Goal: Find specific page/section: Find specific page/section

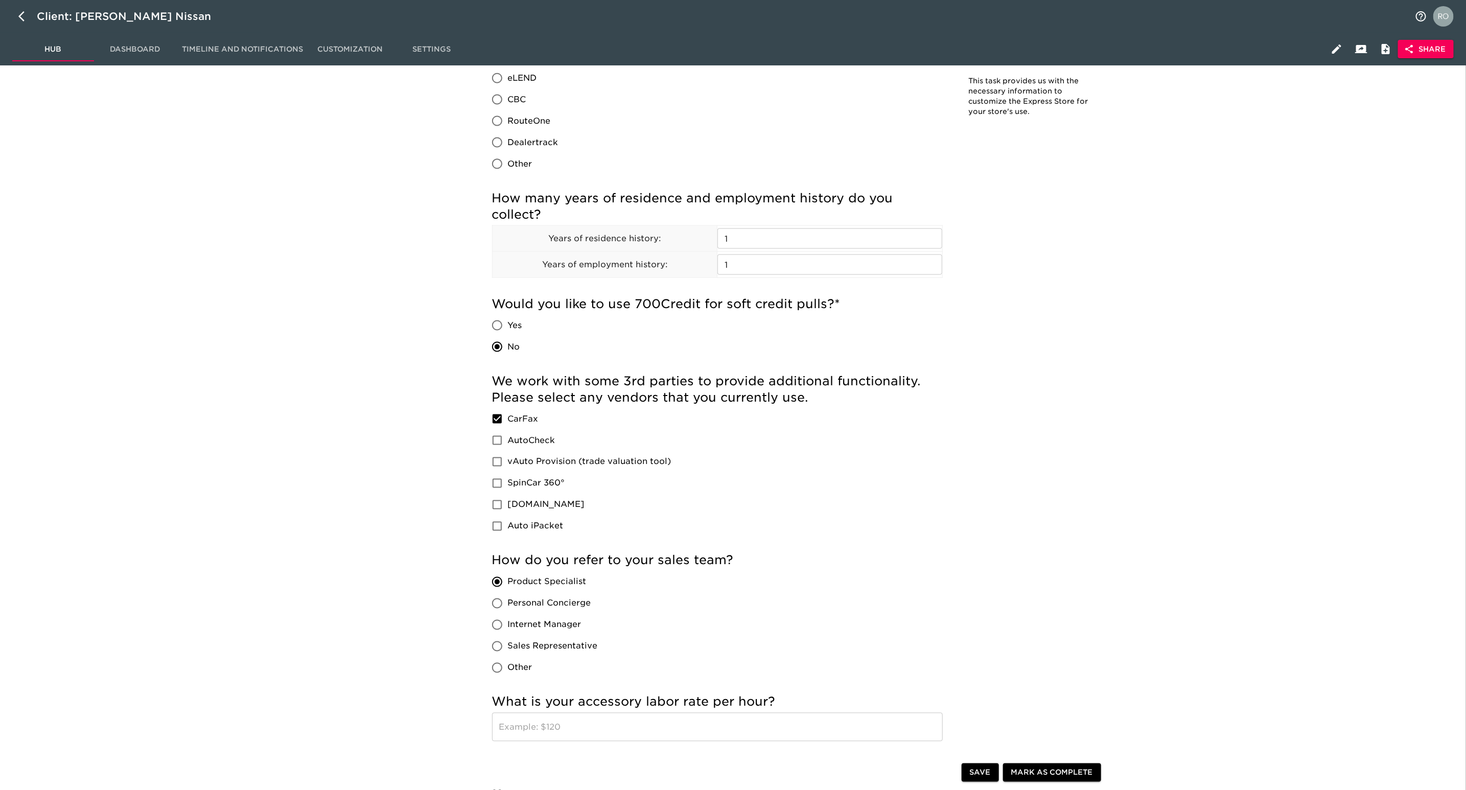
click at [13, 20] on button "button" at bounding box center [24, 16] width 25 height 25
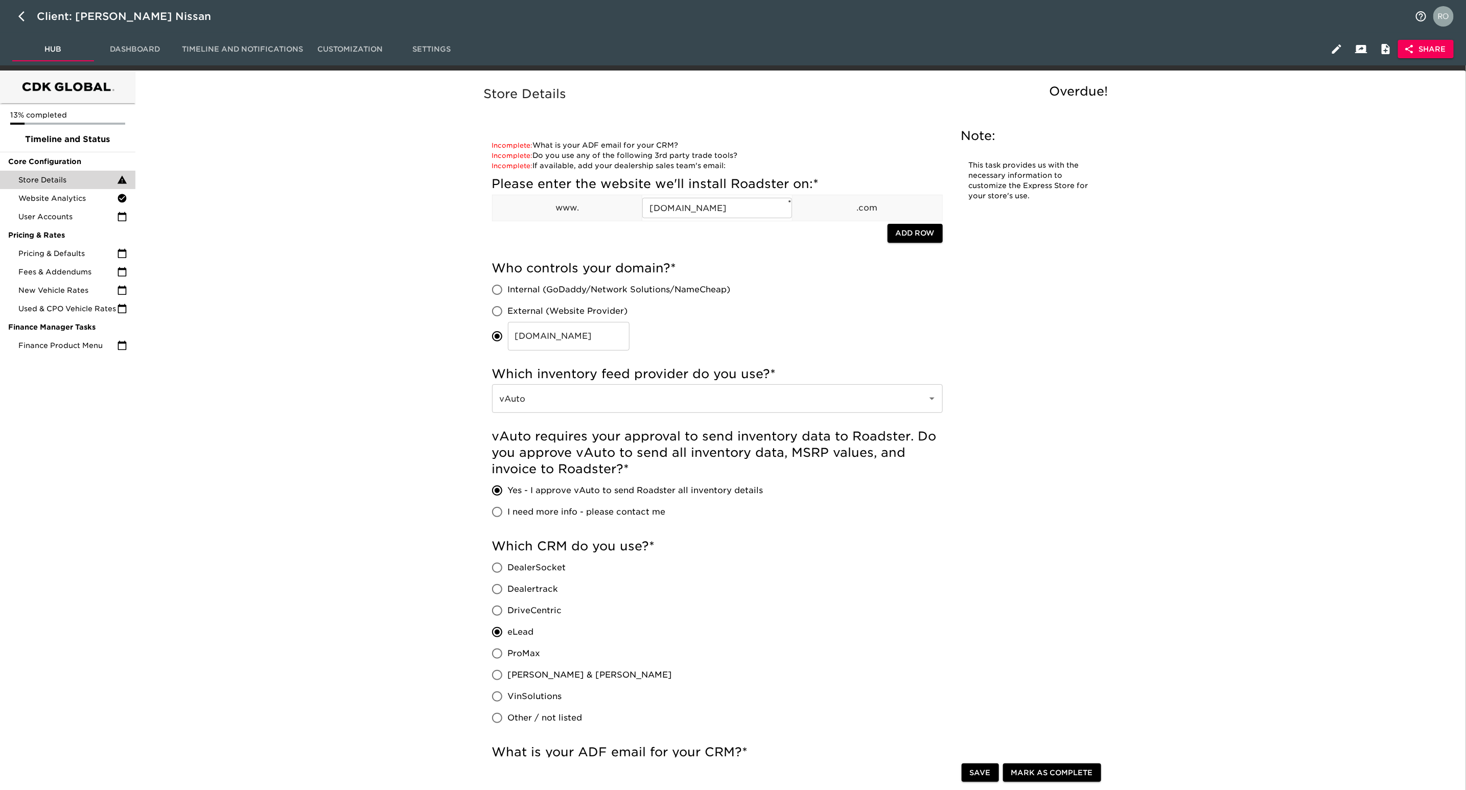
select select "10"
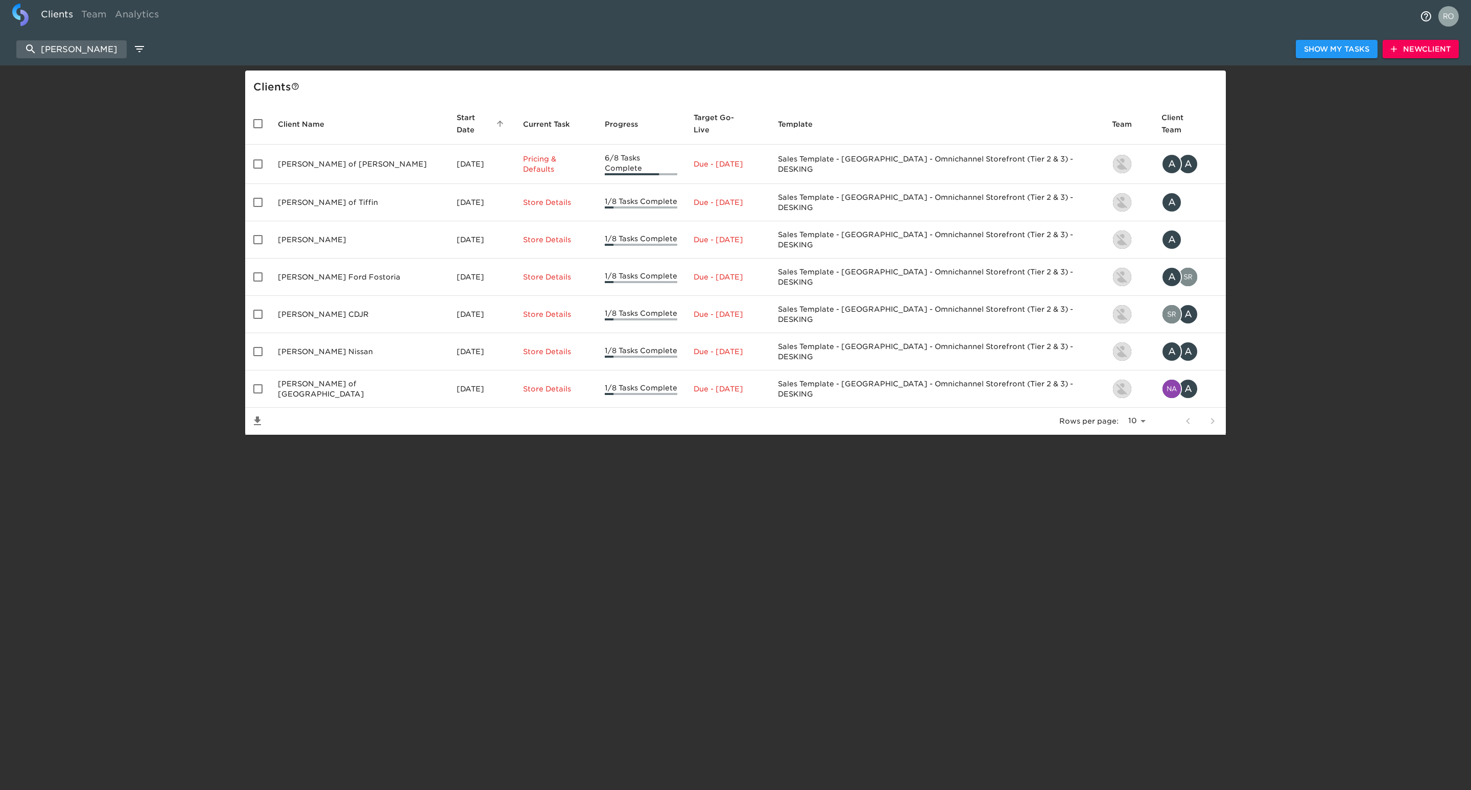
drag, startPoint x: 113, startPoint y: 49, endPoint x: 28, endPoint y: 65, distance: 87.3
click at [28, 65] on div "[PERSON_NAME] Show My Tasks New Client" at bounding box center [735, 49] width 1471 height 33
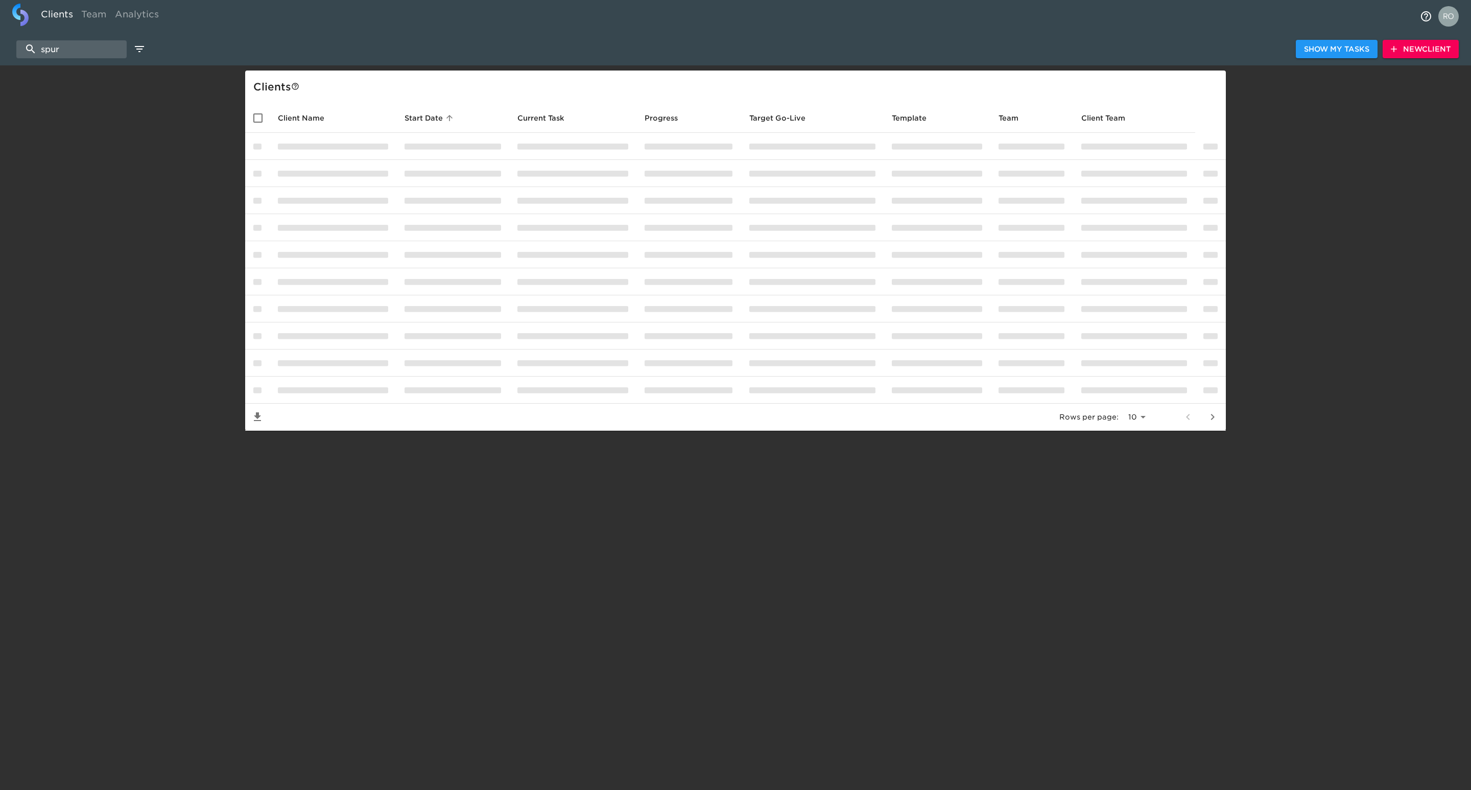
type input "[PERSON_NAME]"
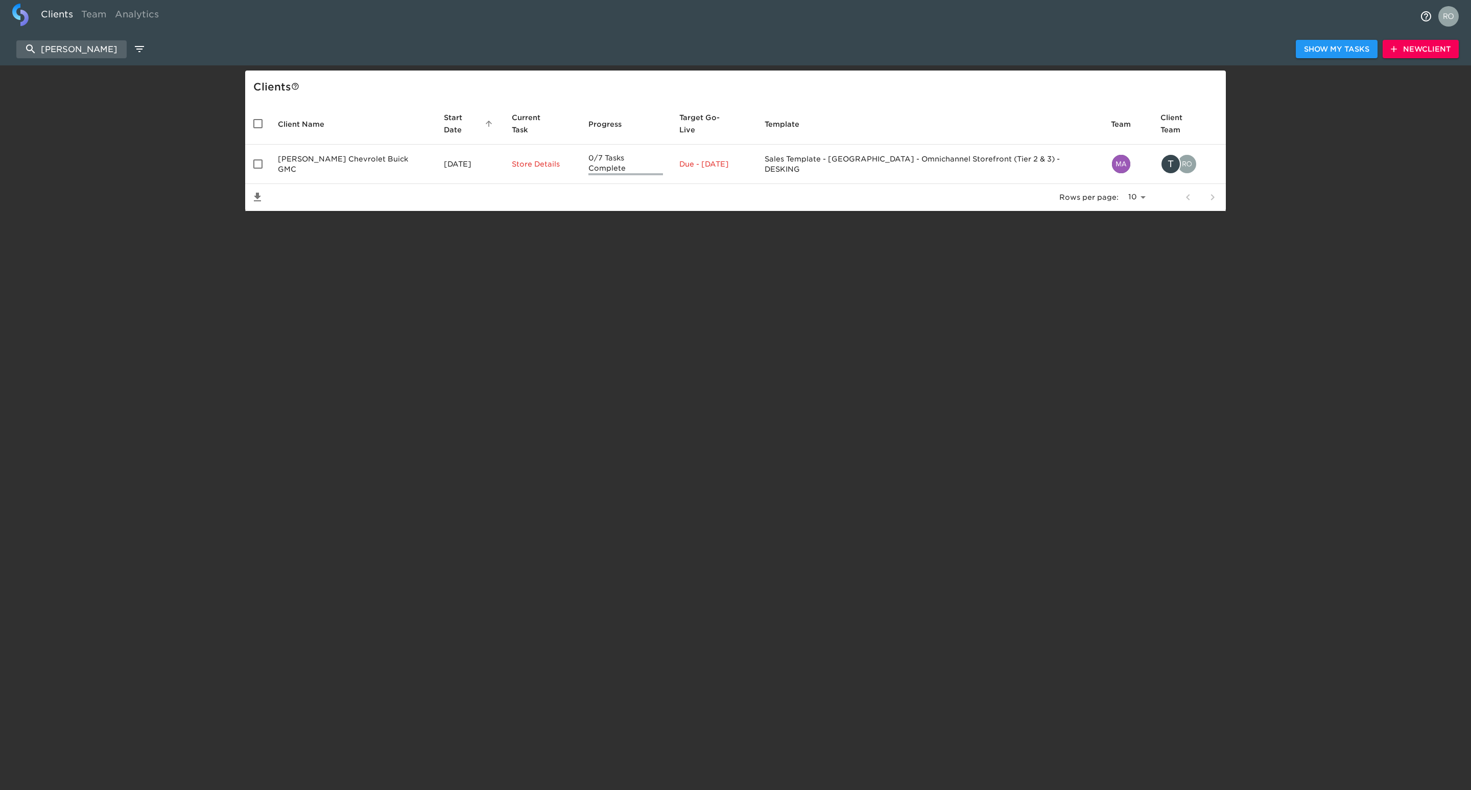
click at [5, 46] on div "[PERSON_NAME] Show My Tasks New Client" at bounding box center [735, 49] width 1471 height 33
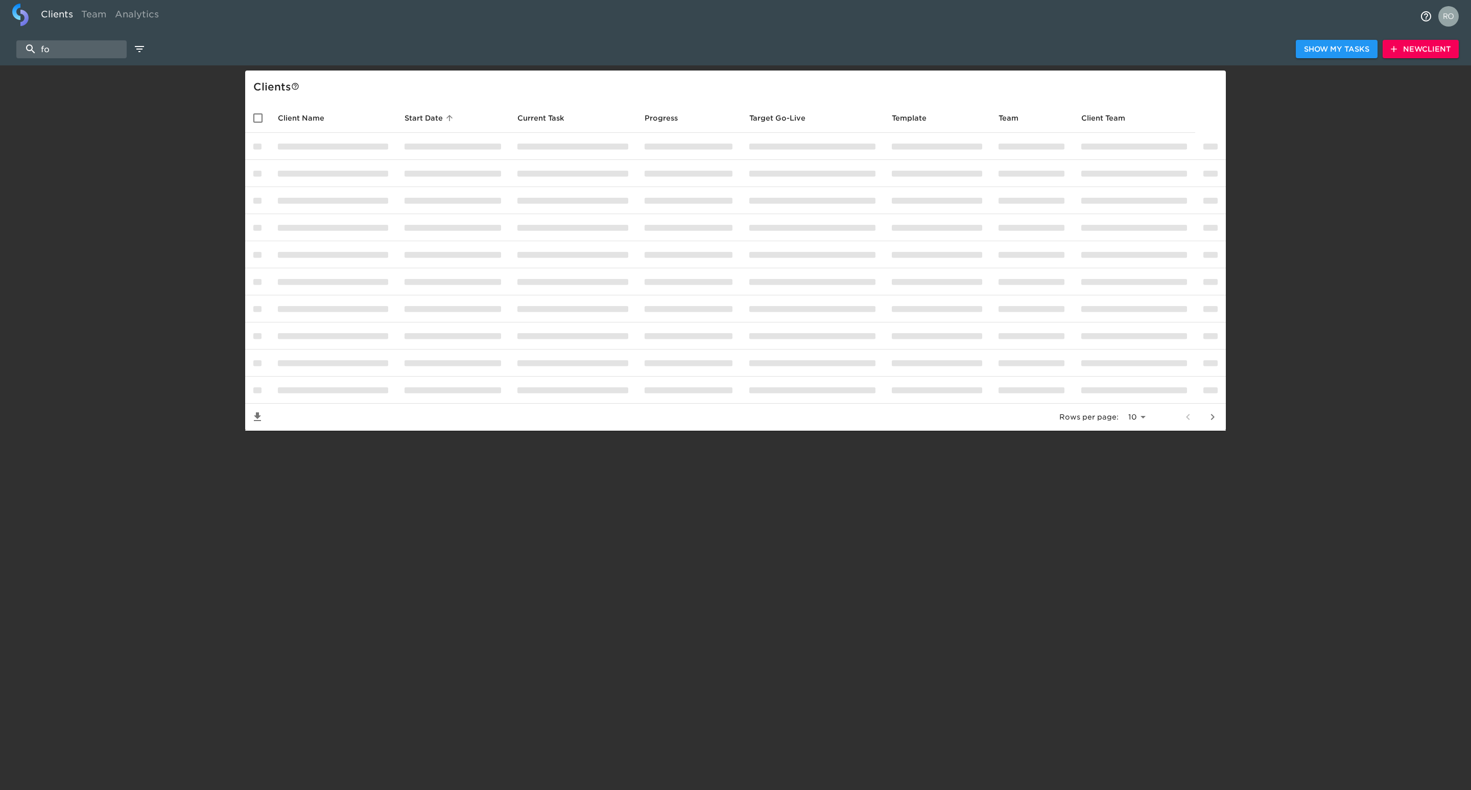
type input "f"
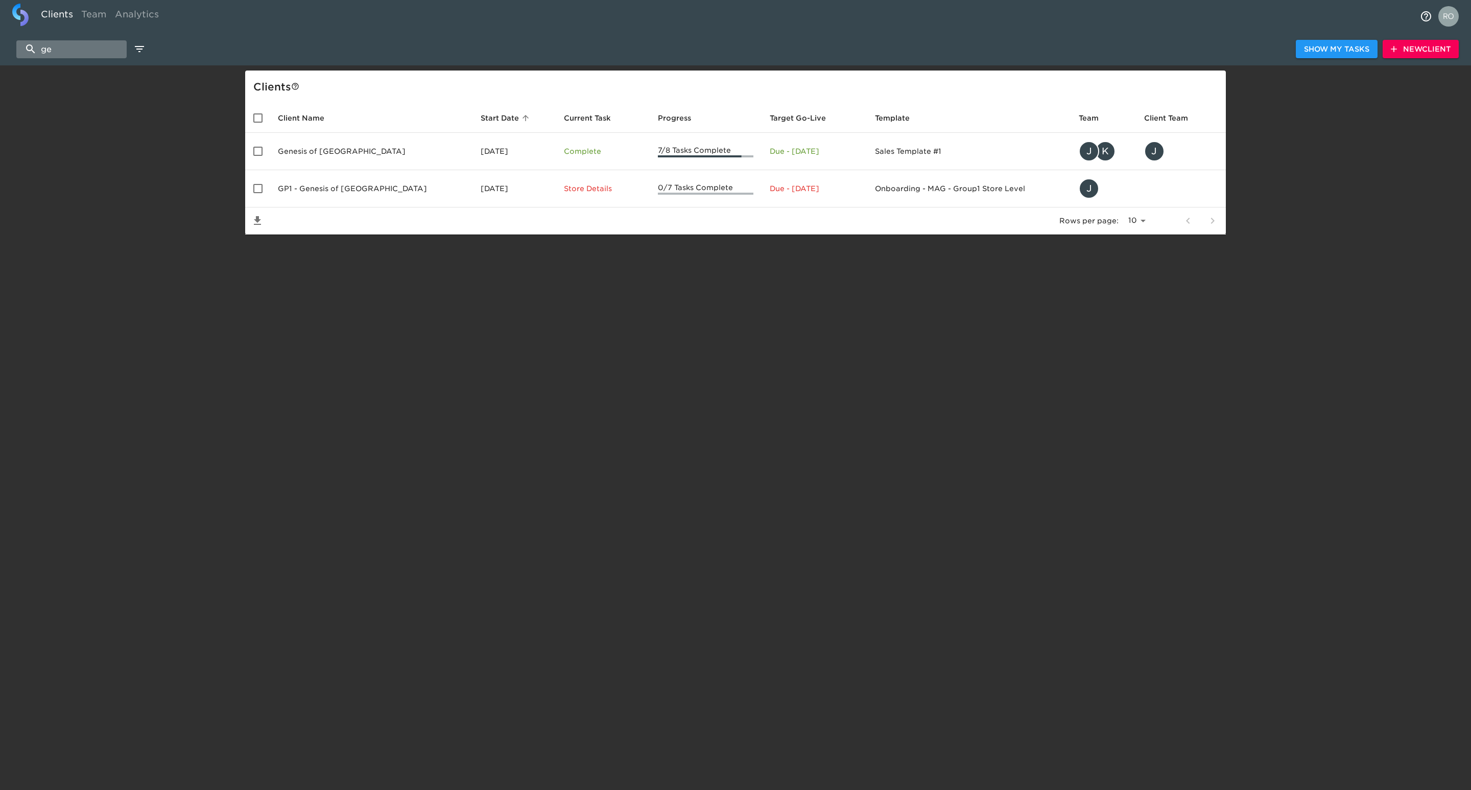
type input "g"
